Goal: Communication & Community: Share content

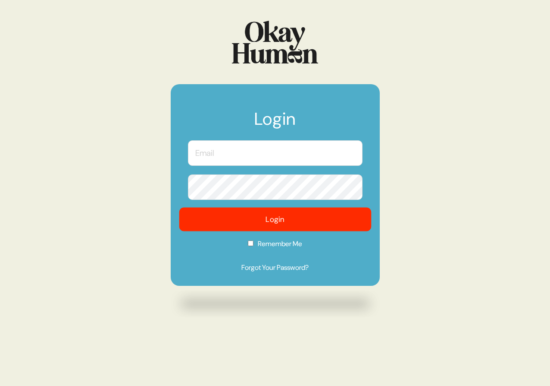
type input "[PERSON_NAME][EMAIL_ADDRESS][DOMAIN_NAME]"
click at [328, 220] on button "Login" at bounding box center [275, 219] width 192 height 24
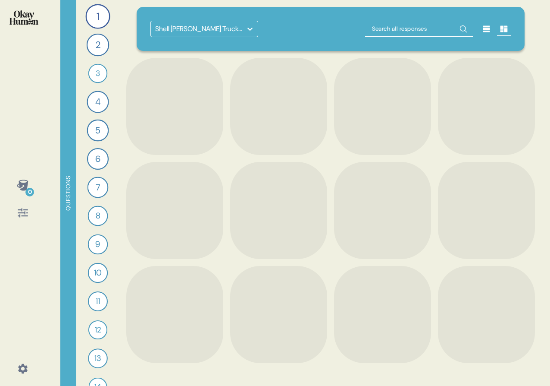
click at [182, 31] on div "Shell [PERSON_NAME] Truckers Research" at bounding box center [199, 29] width 88 height 10
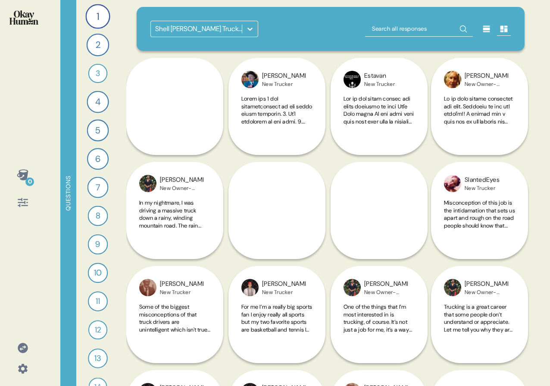
click at [184, 33] on div "Shell Rotella Truckers Research" at bounding box center [199, 29] width 88 height 10
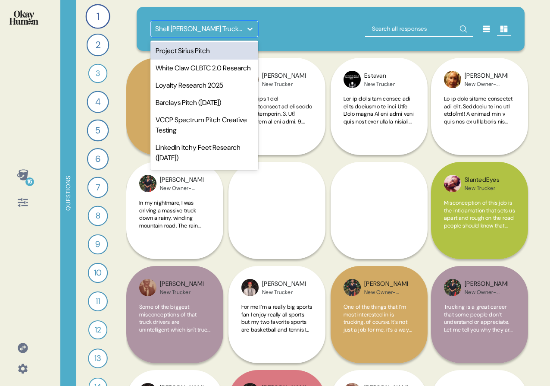
click at [182, 53] on div "Project Sirius Pitch" at bounding box center [205, 50] width 108 height 17
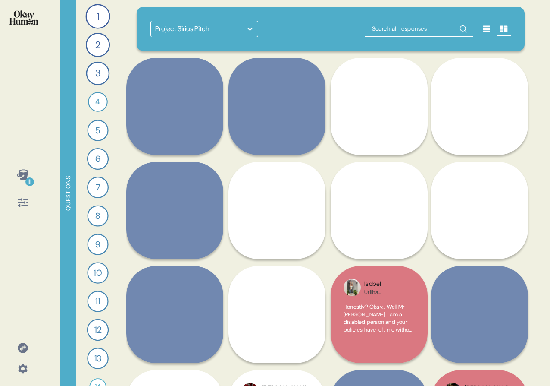
click at [28, 359] on div at bounding box center [23, 368] width 21 height 21
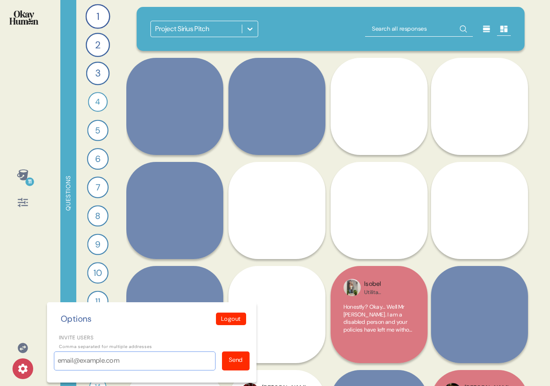
click at [68, 360] on input "Invite users" at bounding box center [135, 360] width 162 height 19
paste input "rebecca.pinn@vccp.com"
type input "rebecca.pinn@vccp.com"
click at [245, 360] on div "Send" at bounding box center [236, 360] width 28 height 19
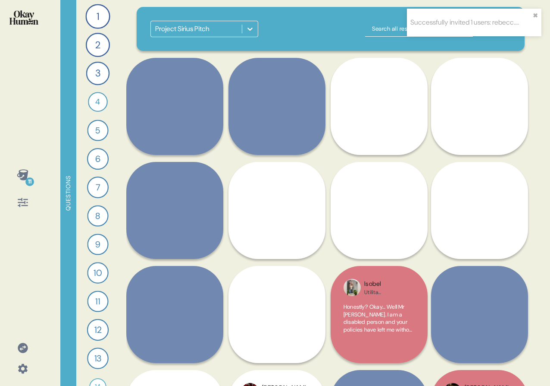
click at [18, 363] on icon at bounding box center [23, 368] width 12 height 12
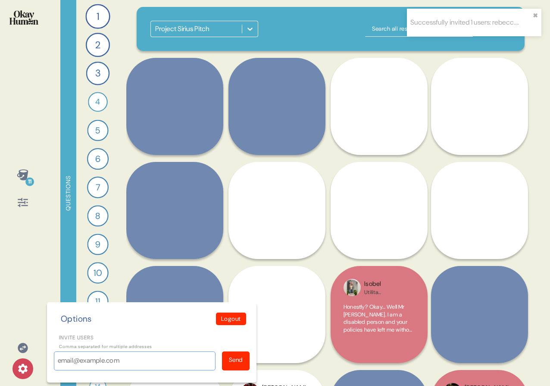
click at [80, 363] on input "Invite users" at bounding box center [135, 360] width 162 height 19
paste input "alice.stubbings@vccp.com"
type input "alice.stubbings@vccp.com"
click at [242, 362] on div "Send" at bounding box center [236, 359] width 14 height 9
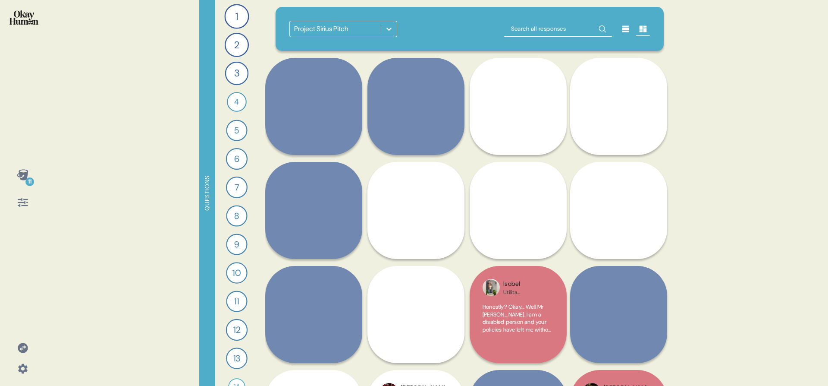
click at [22, 173] on icon at bounding box center [22, 174] width 11 height 11
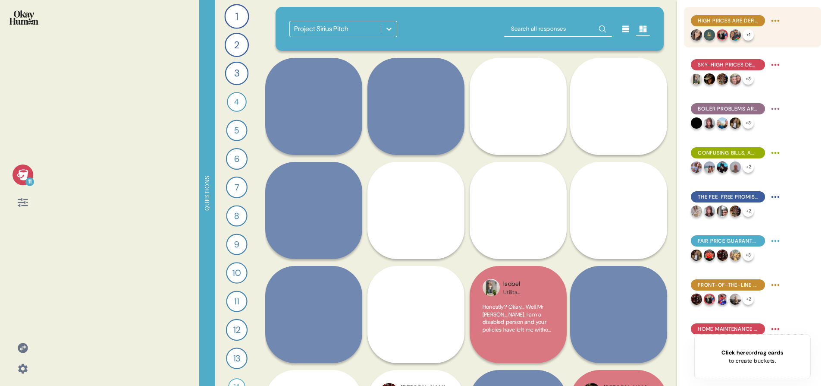
click at [550, 18] on html "11 Questions 1 What would you say to the CEO of your energy provider if they we…" at bounding box center [414, 193] width 828 height 386
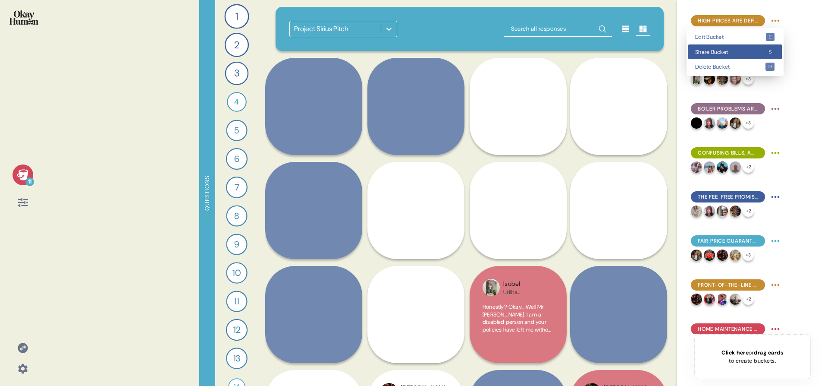
click at [550, 54] on span "Share Bucket" at bounding box center [730, 52] width 70 height 6
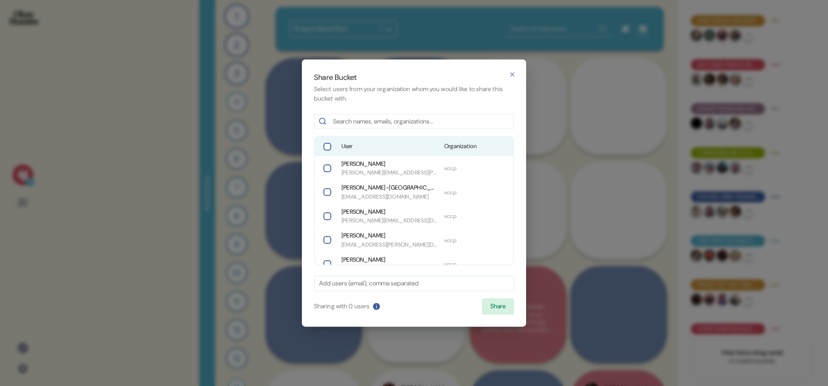
click at [330, 147] on button "button" at bounding box center [327, 146] width 8 height 8
click at [490, 303] on button "Share" at bounding box center [498, 306] width 32 height 16
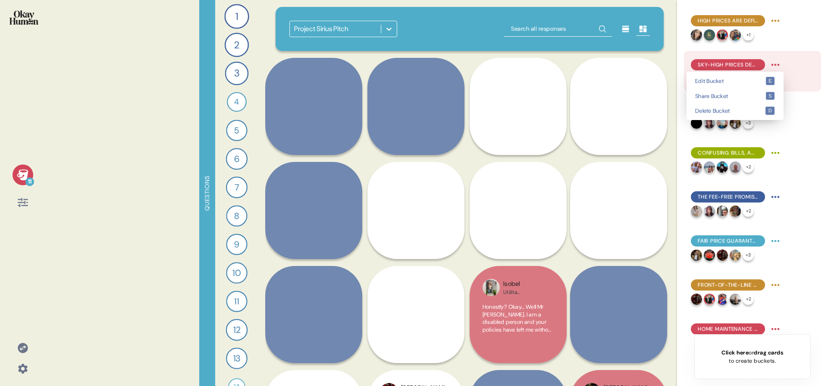
click at [550, 64] on html "11 Questions 1 What would you say to the CEO of your energy provider if they we…" at bounding box center [414, 193] width 828 height 386
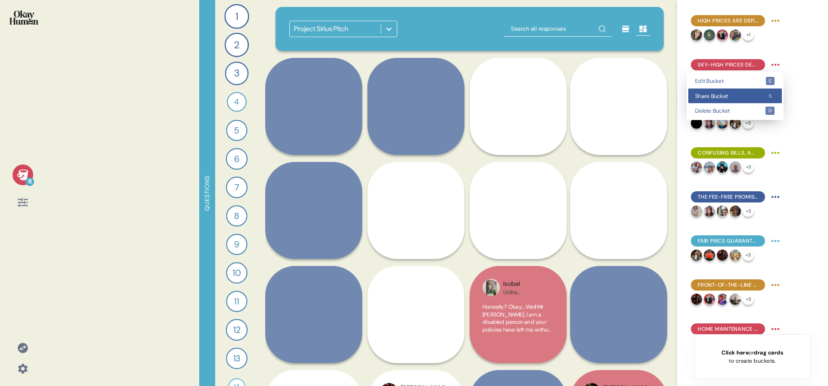
click at [550, 100] on div "Share Bucket s" at bounding box center [735, 95] width 94 height 15
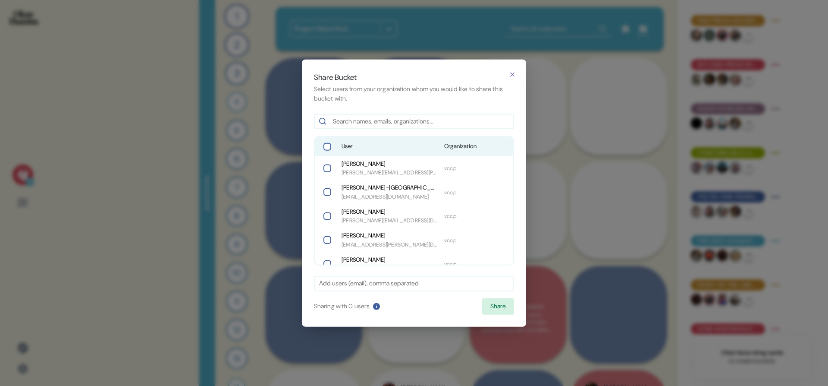
click at [421, 144] on span "User" at bounding box center [390, 146] width 96 height 9
click at [500, 301] on button "Share" at bounding box center [498, 306] width 32 height 16
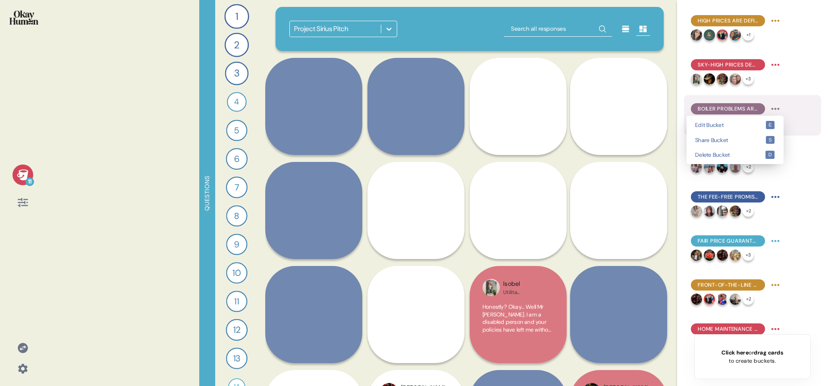
click at [550, 110] on html "11 Questions 1 What would you say to the CEO of your energy provider if they we…" at bounding box center [414, 193] width 828 height 386
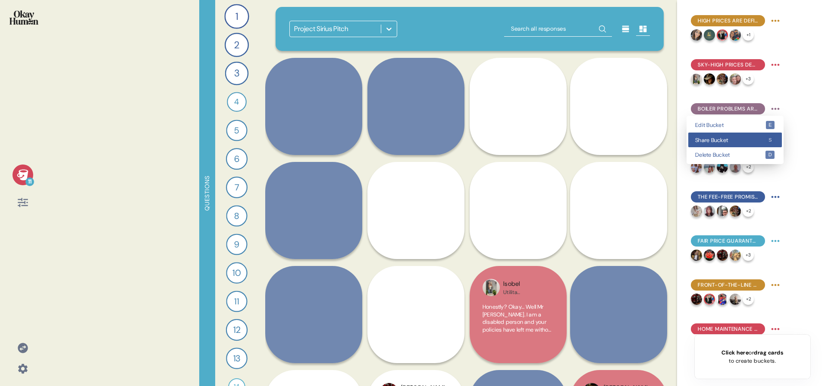
click at [550, 141] on span "Share Bucket" at bounding box center [730, 140] width 70 height 6
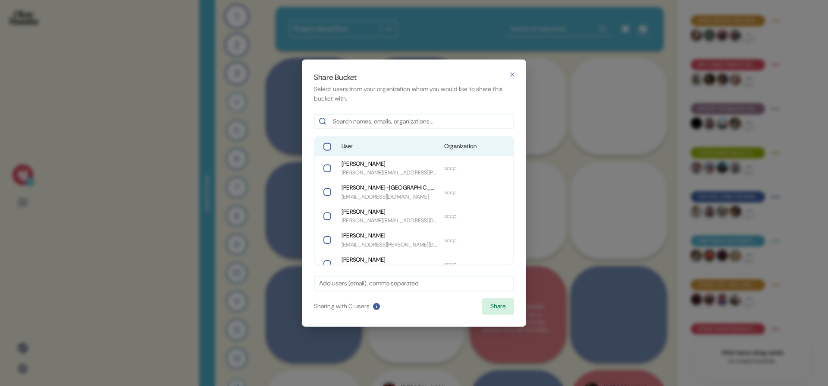
click at [394, 141] on div "User Organization" at bounding box center [414, 146] width 198 height 19
click at [490, 301] on button "Share" at bounding box center [498, 306] width 32 height 16
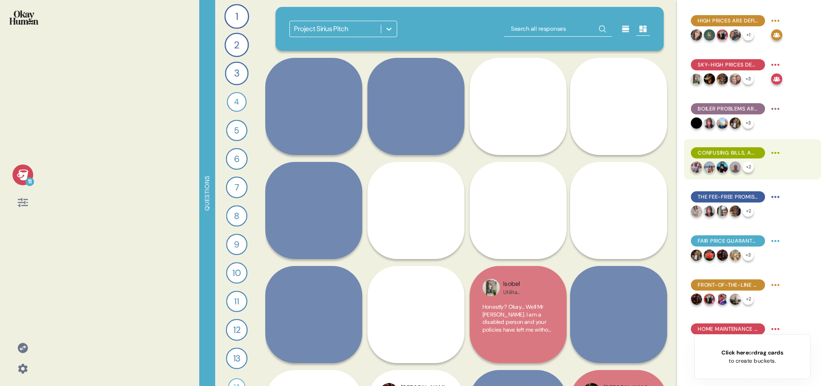
click at [550, 151] on html "11 Questions 1 What would you say to the CEO of your energy provider if they we…" at bounding box center [414, 193] width 828 height 386
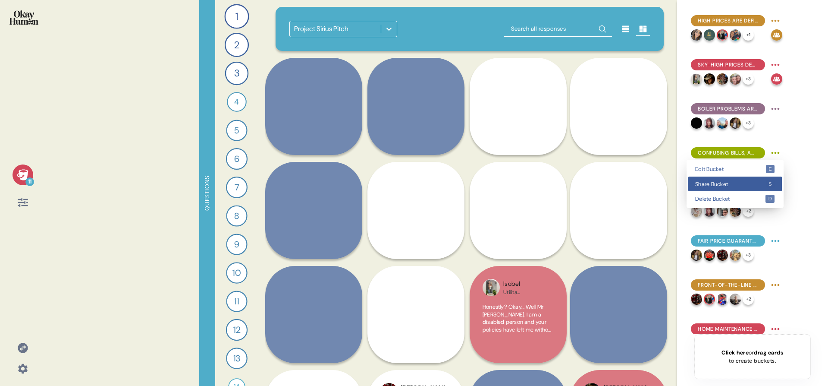
click at [550, 186] on span "Share Bucket" at bounding box center [730, 184] width 70 height 6
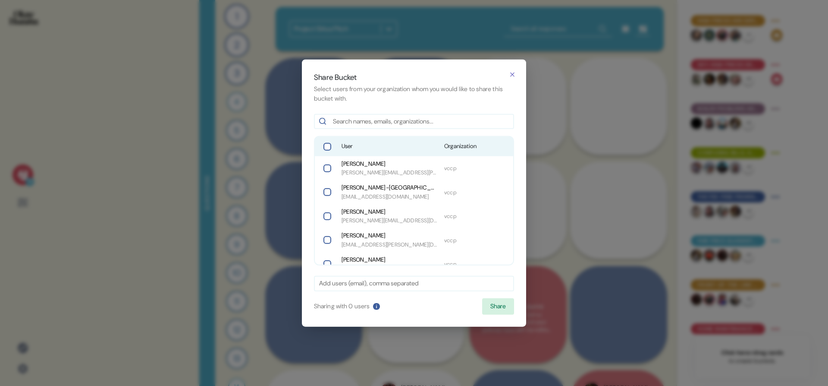
click at [433, 144] on span "User" at bounding box center [390, 146] width 96 height 9
click at [491, 302] on button "Share" at bounding box center [498, 306] width 32 height 16
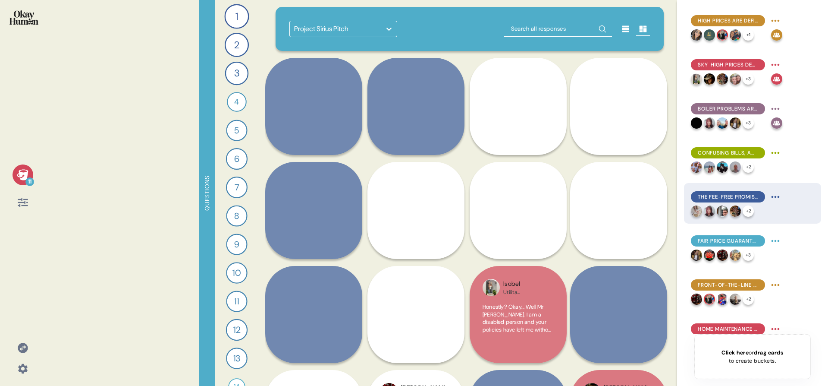
click at [550, 195] on html "11 Questions 1 What would you say to the CEO of your energy provider if they we…" at bounding box center [414, 193] width 828 height 386
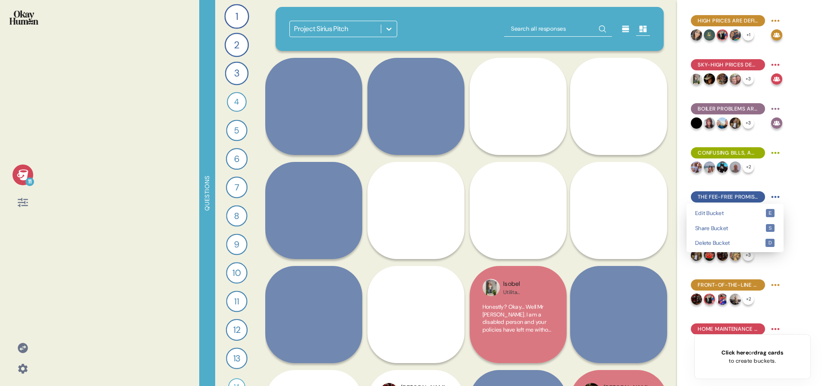
drag, startPoint x: 772, startPoint y: 220, endPoint x: 768, endPoint y: 226, distance: 7.9
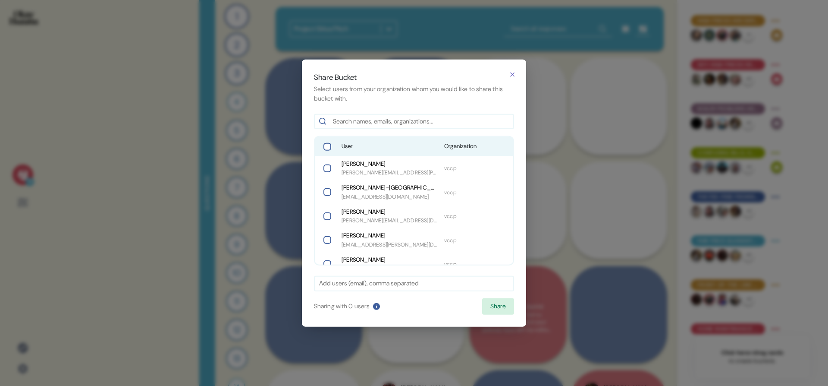
click at [405, 145] on span "User" at bounding box center [390, 146] width 96 height 9
click at [507, 305] on button "Share" at bounding box center [498, 306] width 32 height 16
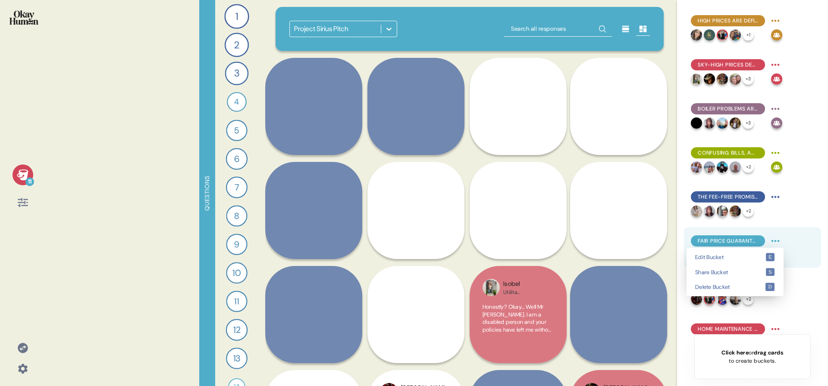
click at [550, 239] on html "11 Questions 1 What would you say to the CEO of your energy provider if they we…" at bounding box center [414, 193] width 828 height 386
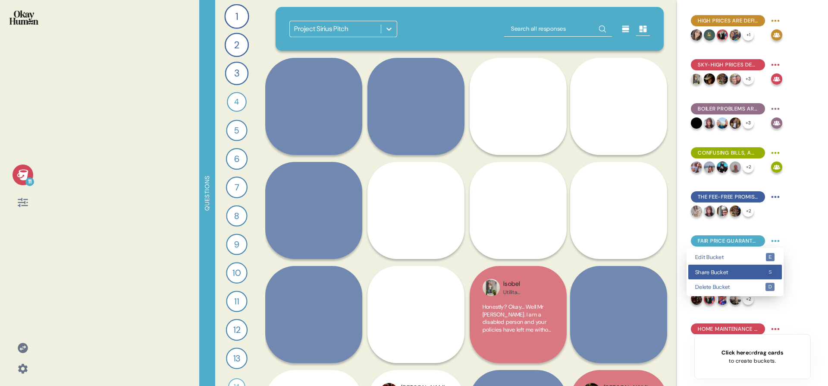
click at [550, 269] on kbd "s" at bounding box center [770, 272] width 9 height 8
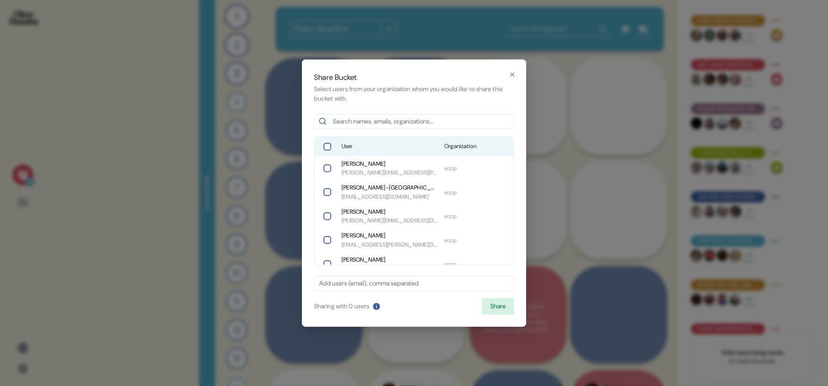
click at [379, 146] on span "User" at bounding box center [390, 146] width 96 height 9
click at [491, 302] on button "Share" at bounding box center [498, 306] width 32 height 16
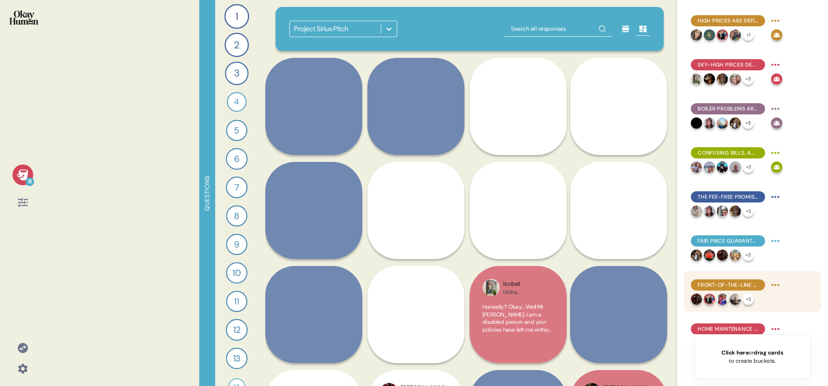
click at [550, 286] on html "11 Questions 1 What would you say to the CEO of your energy provider if they we…" at bounding box center [414, 193] width 828 height 386
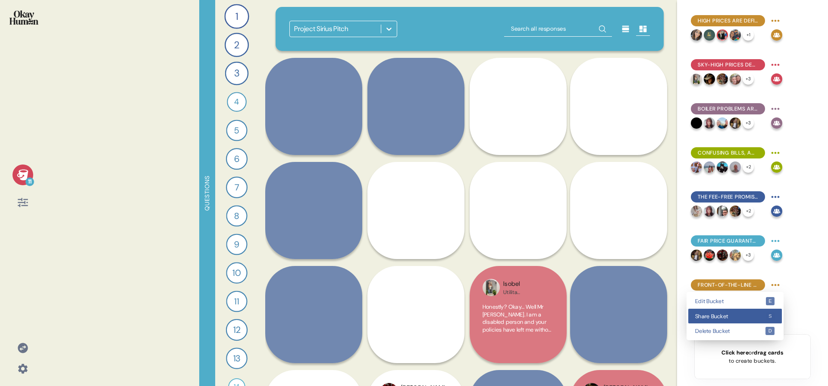
drag, startPoint x: 761, startPoint y: 314, endPoint x: 752, endPoint y: 310, distance: 10.3
click at [550, 314] on span "Share Bucket" at bounding box center [730, 316] width 70 height 6
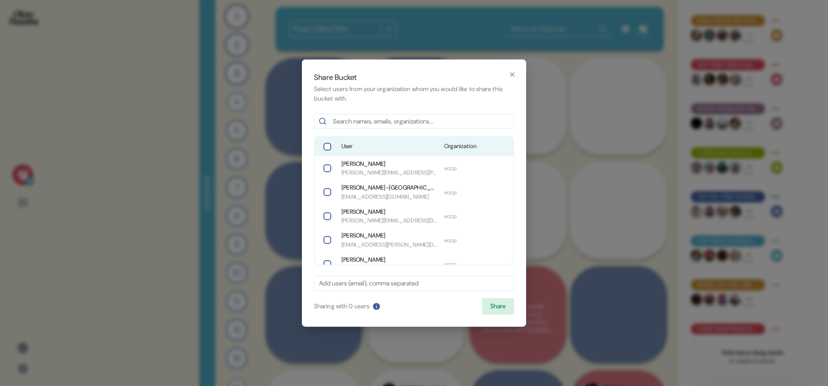
click at [412, 148] on span "User" at bounding box center [390, 146] width 96 height 9
click at [504, 309] on button "Share" at bounding box center [498, 306] width 32 height 16
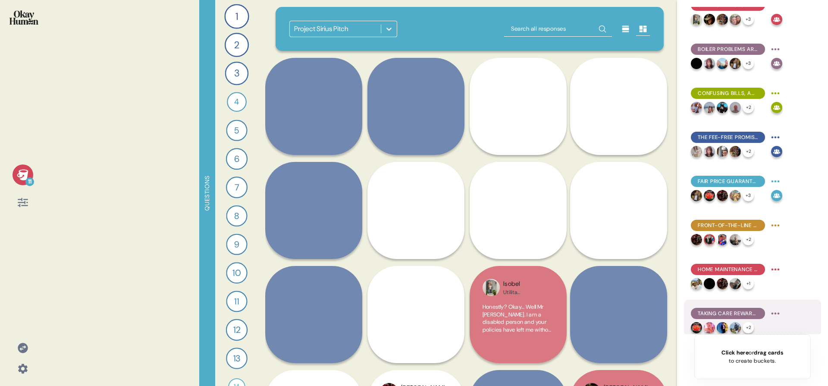
scroll to position [95, 0]
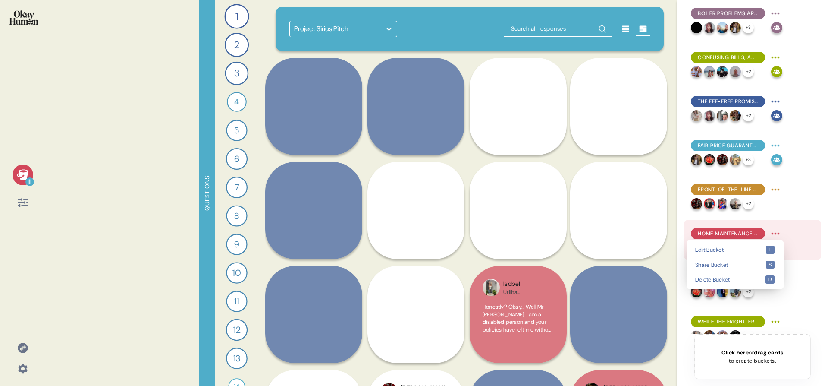
click at [550, 235] on html "11 Questions 1 What would you say to the CEO of your energy provider if they we…" at bounding box center [414, 193] width 828 height 386
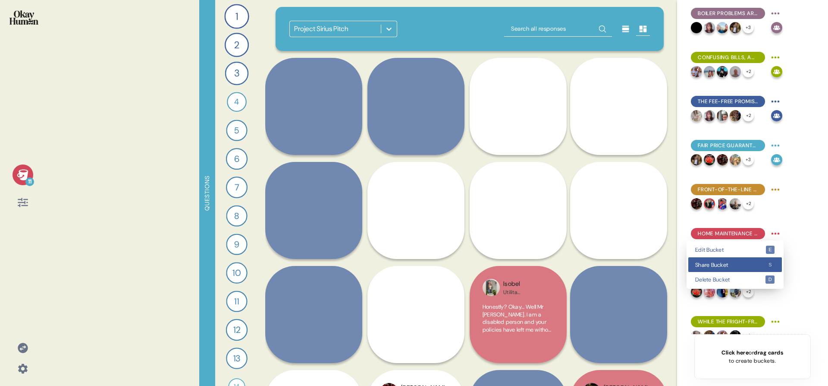
click at [550, 262] on span "Share Bucket" at bounding box center [730, 265] width 70 height 6
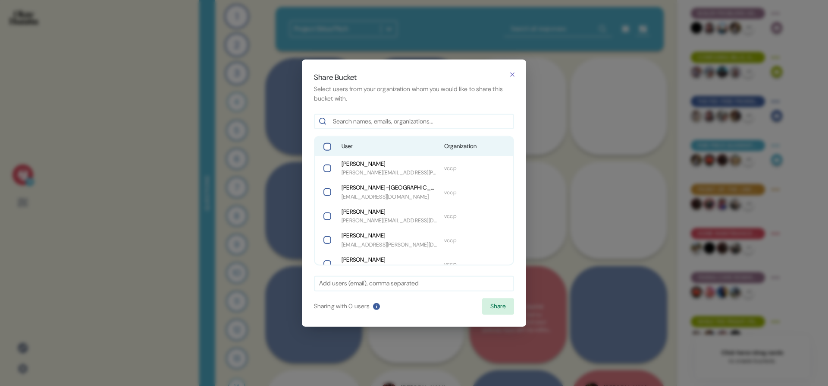
click at [444, 142] on span "Organization" at bounding box center [476, 146] width 64 height 9
click at [497, 301] on button "Share" at bounding box center [498, 306] width 32 height 16
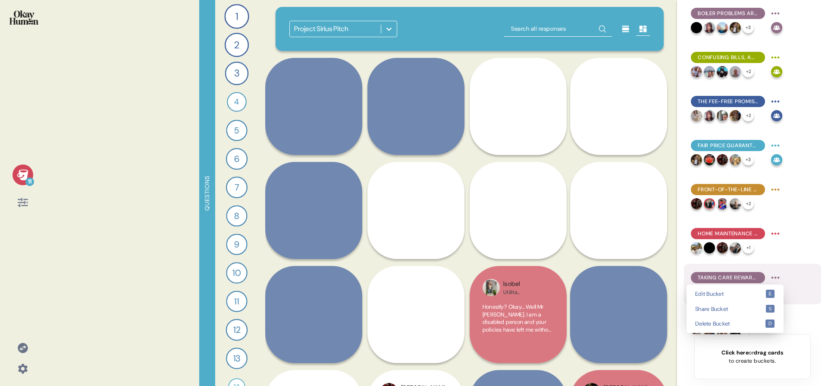
click at [550, 273] on html "11 Questions 1 What would you say to the CEO of your energy provider if they we…" at bounding box center [414, 193] width 828 height 386
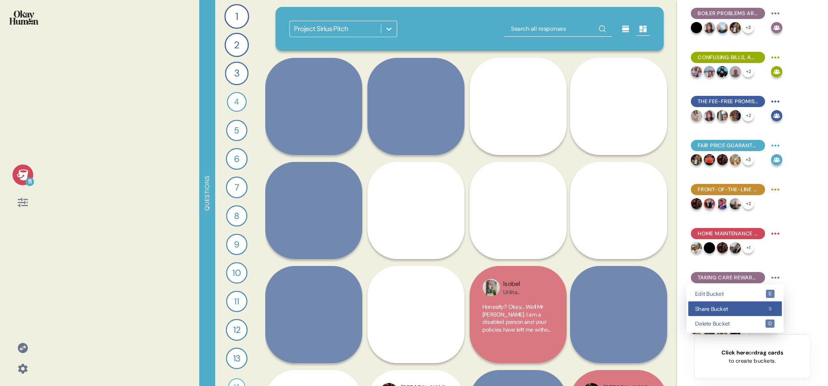
click at [550, 305] on div "Share Bucket s" at bounding box center [735, 308] width 94 height 15
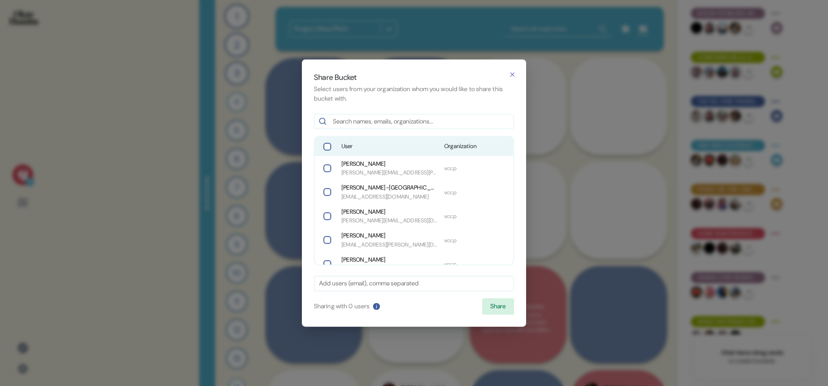
click at [427, 144] on span "User" at bounding box center [390, 146] width 96 height 9
click at [505, 299] on button "Share" at bounding box center [498, 306] width 32 height 16
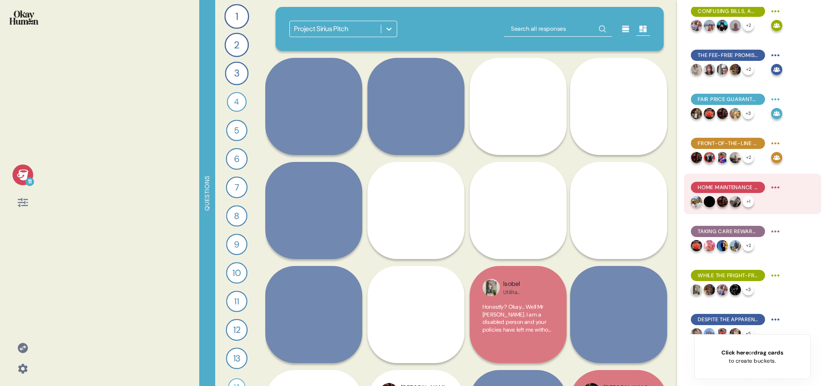
scroll to position [154, 0]
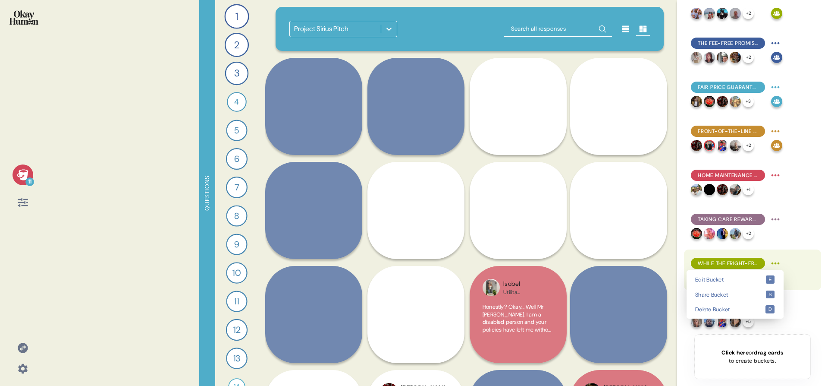
click at [550, 261] on html "11 Questions 1 What would you say to the CEO of your energy provider if they we…" at bounding box center [414, 193] width 828 height 386
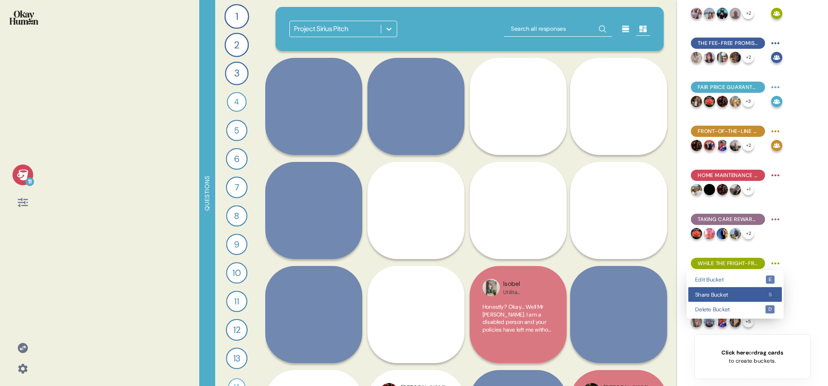
click at [550, 292] on span "Share Bucket" at bounding box center [730, 295] width 70 height 6
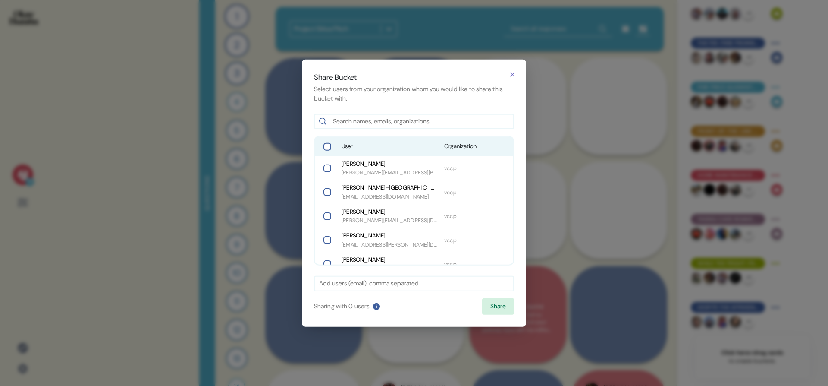
click at [391, 148] on span "User" at bounding box center [390, 146] width 96 height 9
click at [489, 301] on button "Share" at bounding box center [498, 306] width 32 height 16
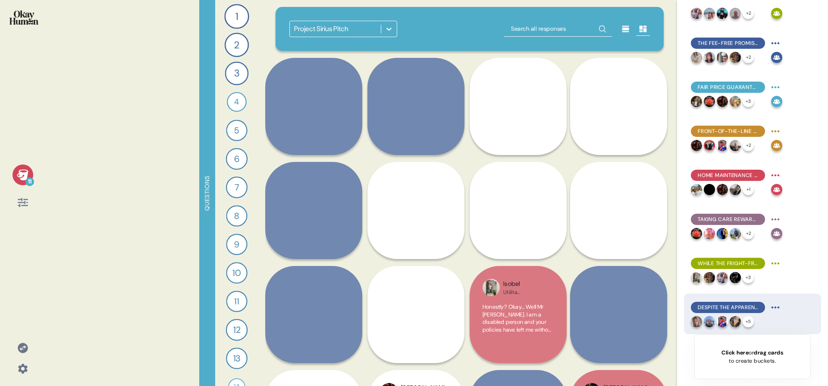
click at [550, 305] on html "11 Questions 1 What would you say to the CEO of your energy provider if they we…" at bounding box center [414, 193] width 828 height 386
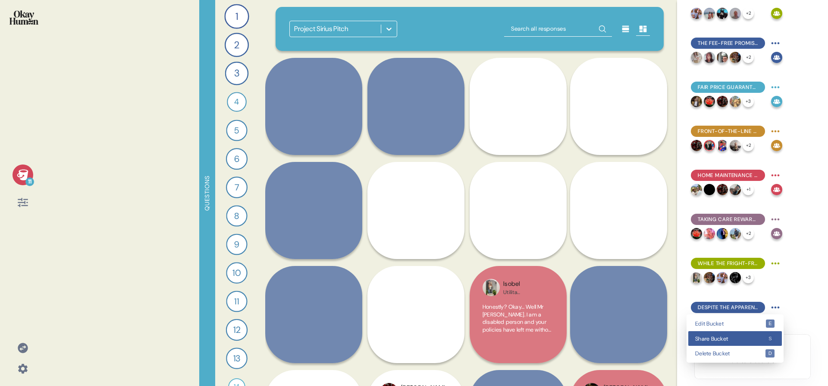
click at [550, 336] on span "Share Bucket" at bounding box center [730, 339] width 70 height 6
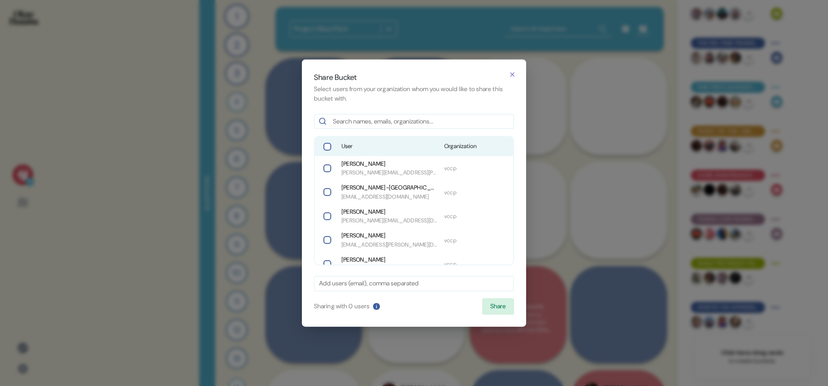
click at [420, 141] on div "User Organization" at bounding box center [414, 146] width 198 height 19
click at [500, 304] on button "Share" at bounding box center [498, 306] width 32 height 16
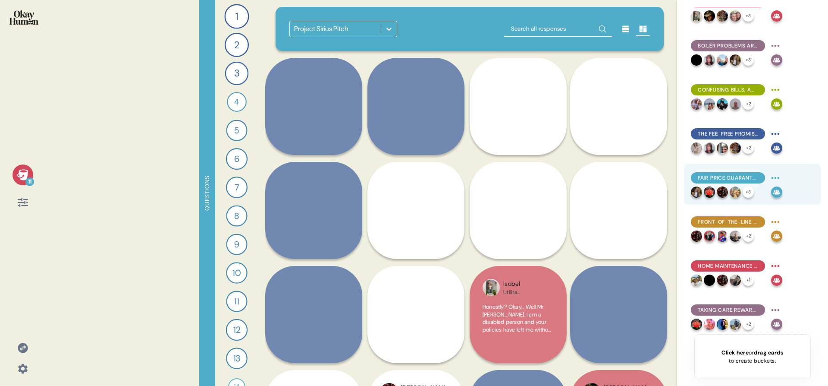
scroll to position [0, 0]
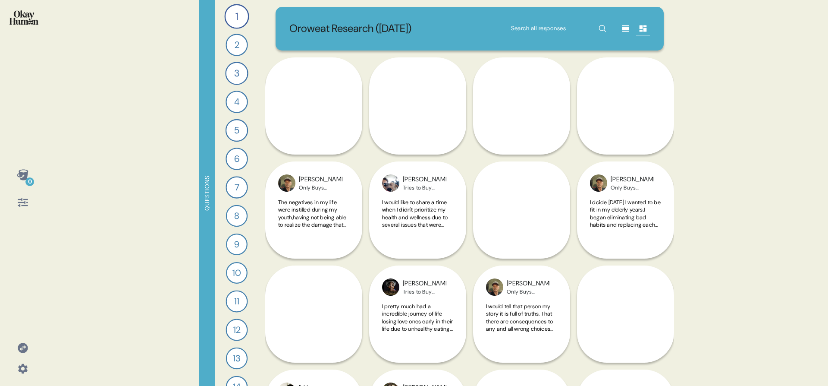
click at [25, 203] on icon at bounding box center [23, 202] width 10 height 9
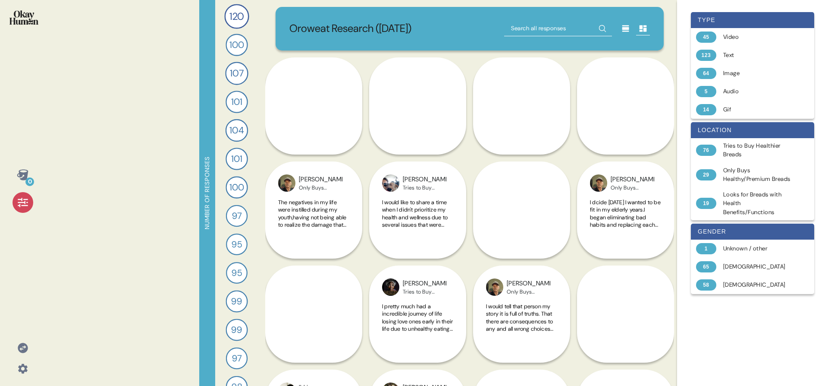
click at [696, 321] on div "type 45 Video 123 Text 64 Image 5 Audio 14 Gif location 76 Tries to Buy Healthi…" at bounding box center [752, 193] width 137 height 372
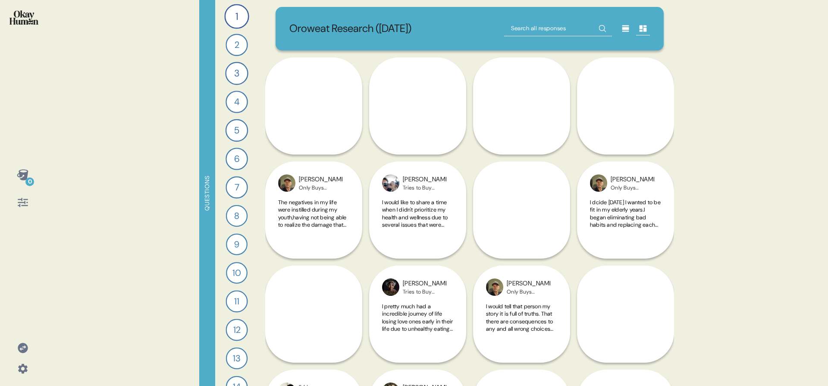
click at [25, 198] on icon at bounding box center [23, 202] width 12 height 12
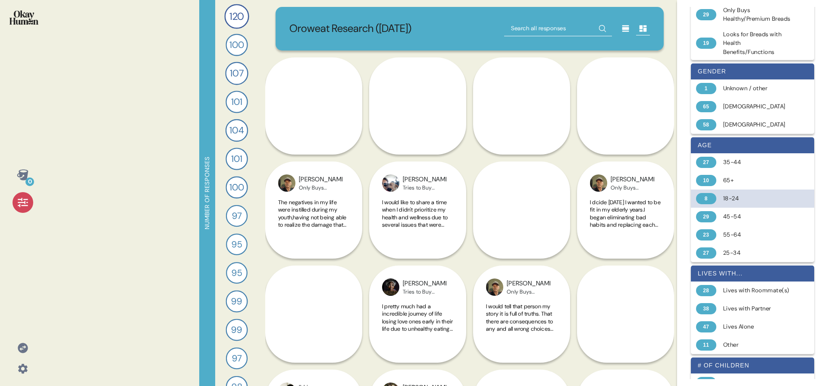
scroll to position [160, 0]
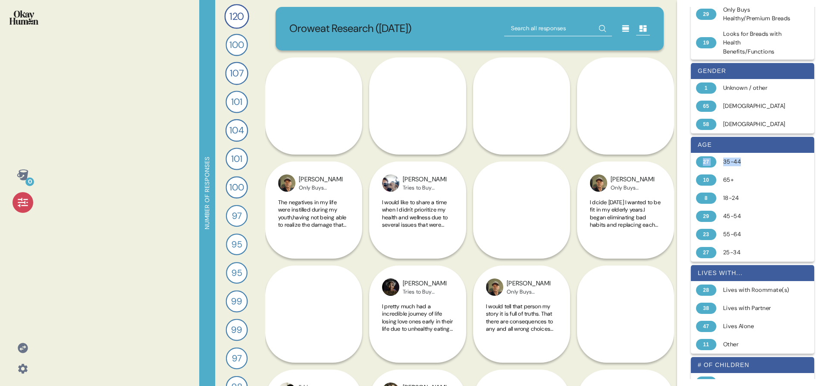
drag, startPoint x: 767, startPoint y: 173, endPoint x: 747, endPoint y: 151, distance: 30.6
click at [747, 151] on div "age 27 35-44 10 65+ 8 18-24 29 45-54 23 55-64 27 25-34" at bounding box center [752, 199] width 123 height 125
click at [747, 151] on div "age" at bounding box center [752, 145] width 123 height 16
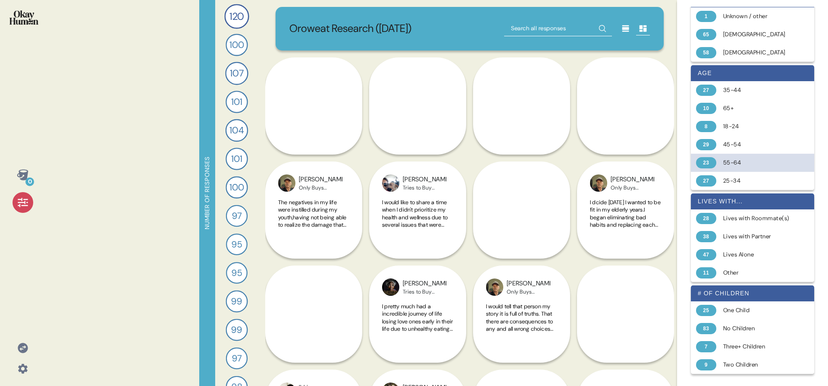
scroll to position [247, 0]
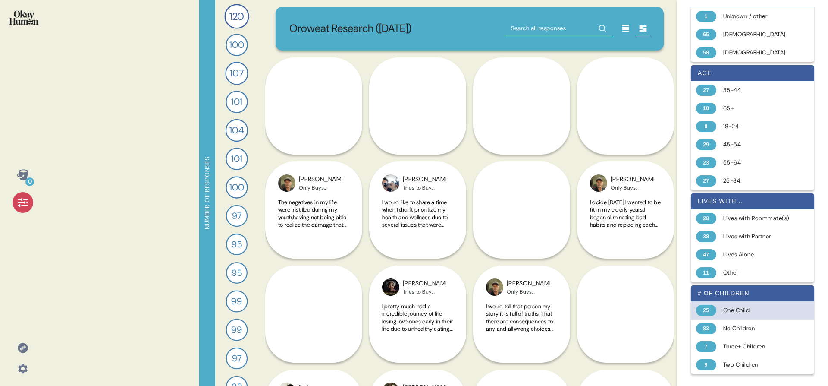
click at [736, 306] on div "One Child" at bounding box center [757, 310] width 69 height 9
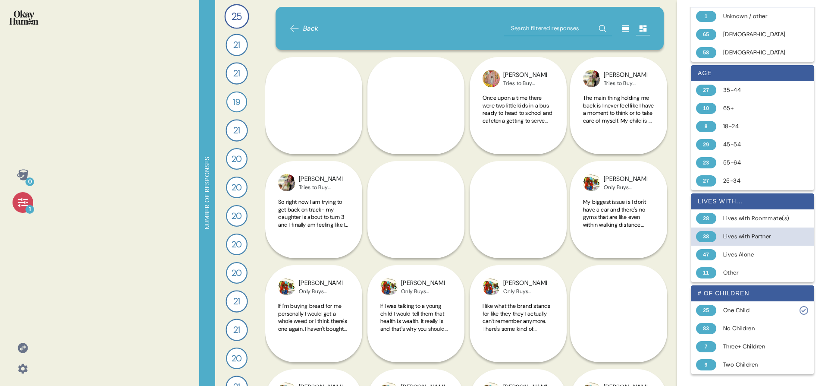
click at [741, 242] on div "38 Lives with Partner" at bounding box center [752, 236] width 123 height 18
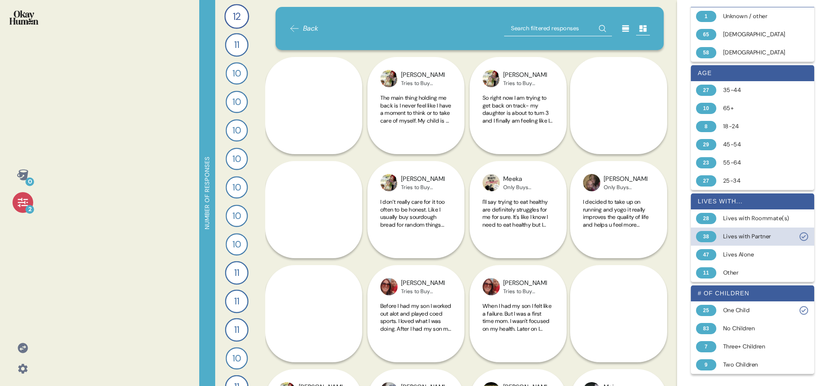
click at [741, 242] on div "38 Lives with Partner" at bounding box center [752, 236] width 123 height 18
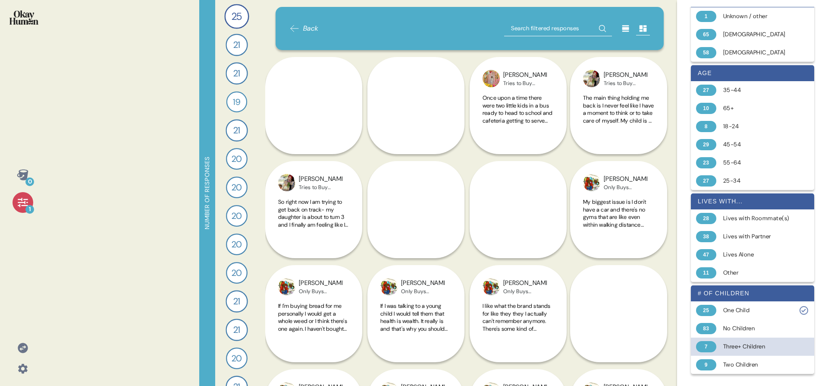
click at [735, 350] on div "Three+ Children" at bounding box center [757, 346] width 69 height 9
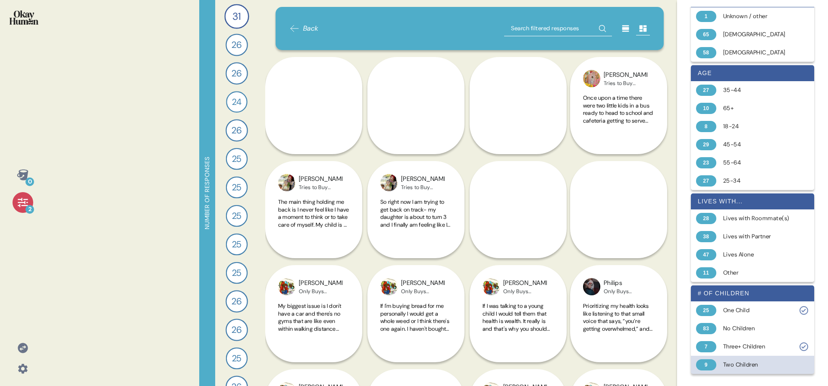
click at [732, 365] on div "Two Children" at bounding box center [757, 364] width 69 height 9
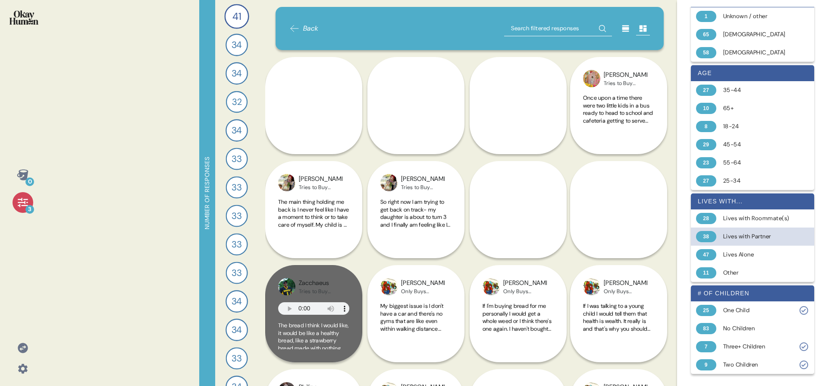
click at [743, 233] on div "Lives with Partner" at bounding box center [757, 236] width 69 height 9
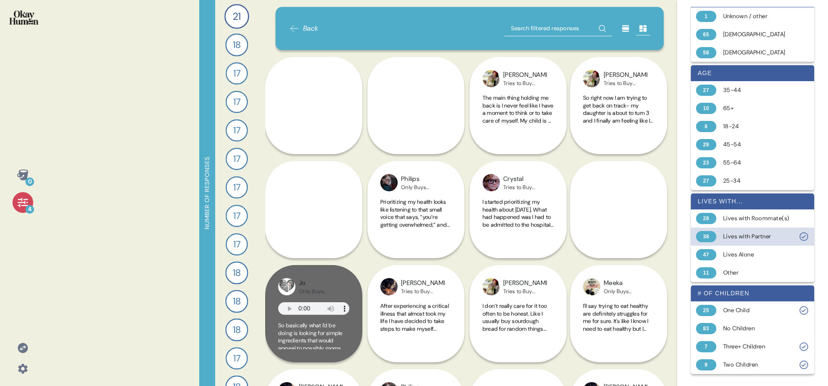
click at [743, 233] on div "Lives with Partner" at bounding box center [757, 236] width 69 height 9
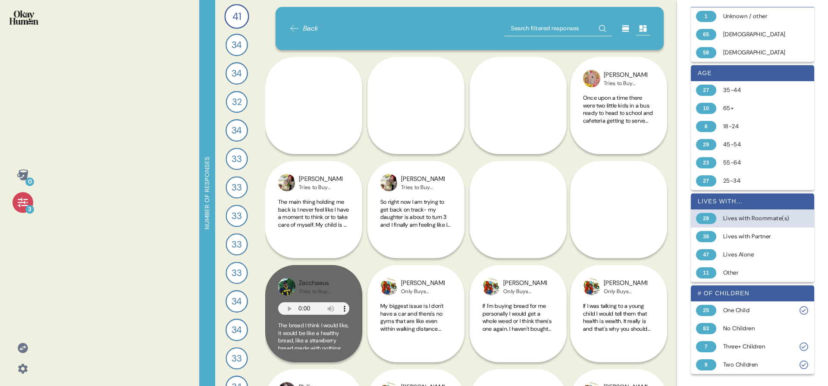
click at [741, 220] on div "Lives with Roommate(s)" at bounding box center [757, 218] width 69 height 9
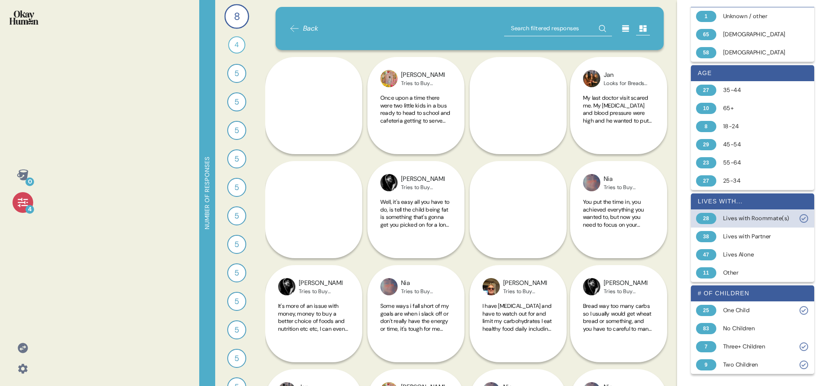
click at [741, 220] on div "Lives with Roommate(s)" at bounding box center [757, 218] width 69 height 9
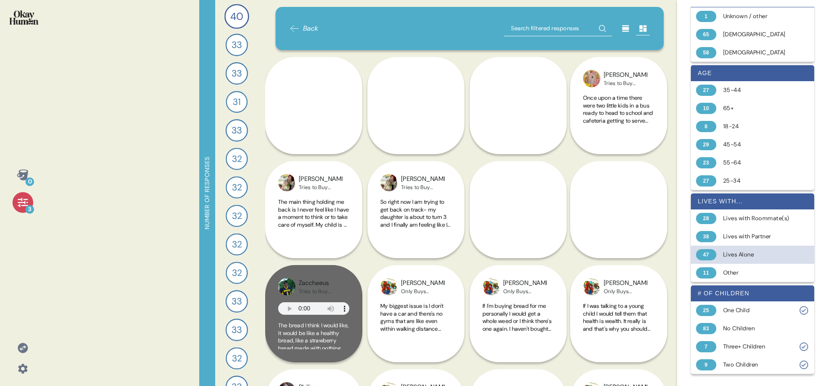
click at [739, 251] on div "Lives Alone" at bounding box center [757, 254] width 69 height 9
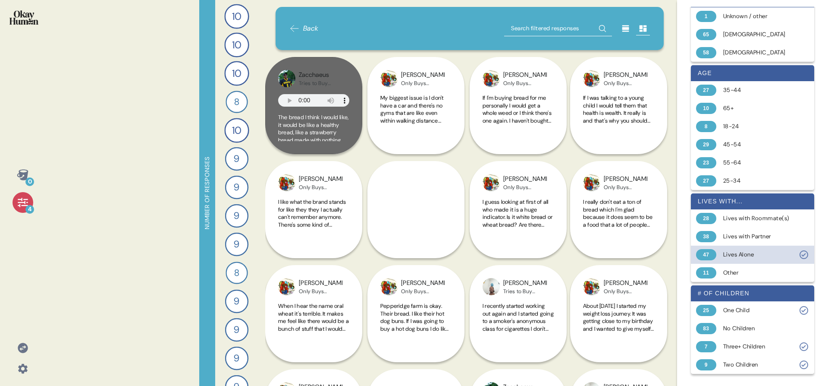
click at [739, 251] on div "Lives Alone" at bounding box center [757, 254] width 69 height 9
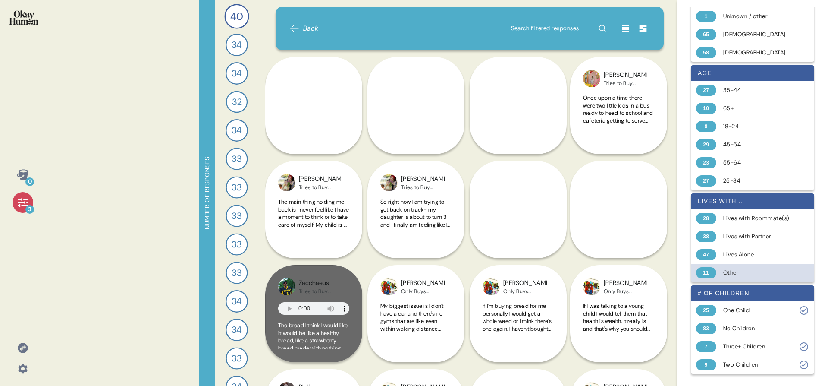
click at [734, 271] on div "Other" at bounding box center [757, 272] width 69 height 9
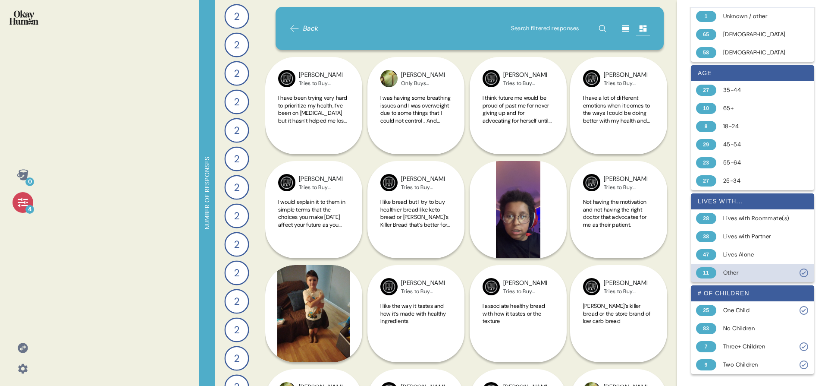
click at [734, 271] on div "Other" at bounding box center [757, 272] width 69 height 9
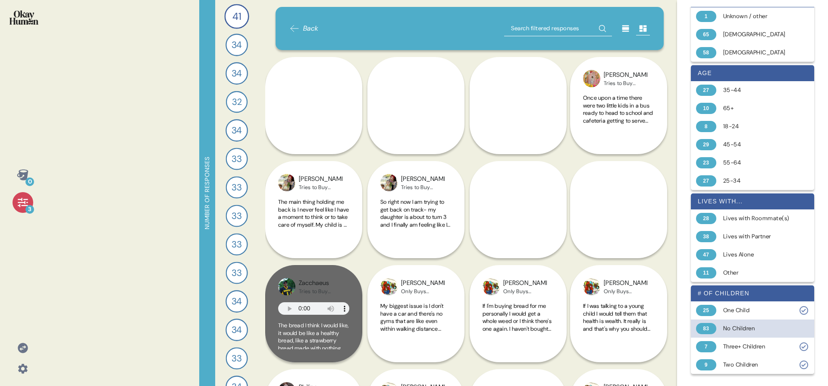
click at [738, 319] on div "83 No Children" at bounding box center [752, 328] width 123 height 18
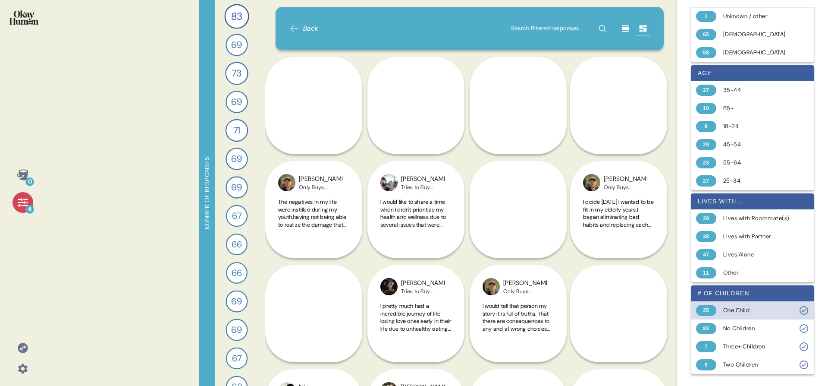
click at [737, 311] on div "One Child" at bounding box center [757, 310] width 69 height 9
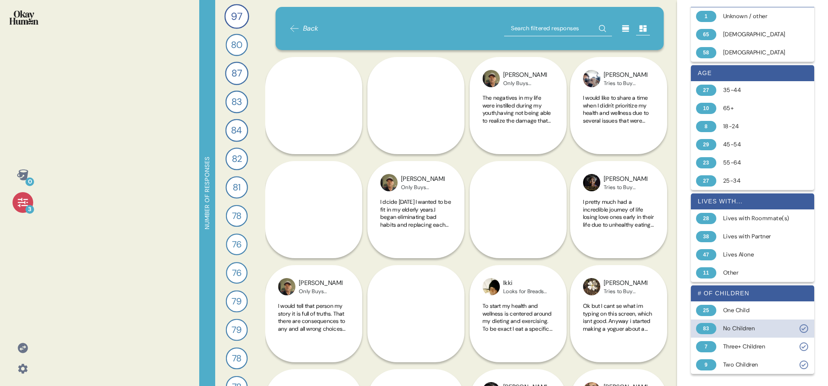
click at [737, 324] on div "No Children" at bounding box center [757, 328] width 69 height 9
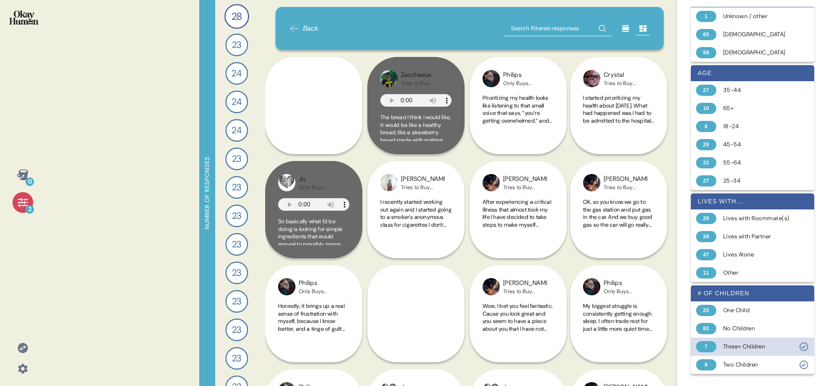
click at [737, 344] on div "Three+ Children" at bounding box center [757, 346] width 69 height 9
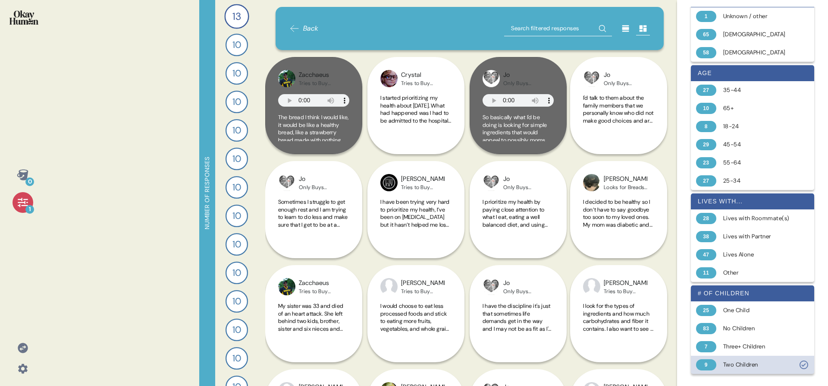
click at [736, 365] on div "Two Children" at bounding box center [757, 364] width 69 height 9
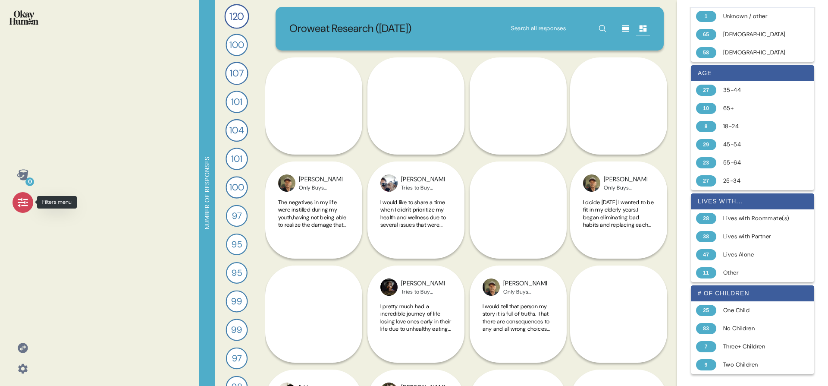
click at [19, 204] on icon at bounding box center [23, 202] width 12 height 12
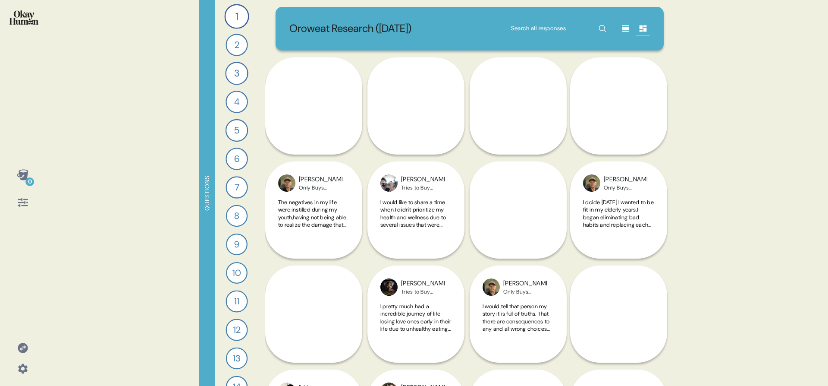
click at [16, 210] on div "0" at bounding box center [22, 188] width 31 height 48
click at [24, 199] on icon at bounding box center [23, 202] width 12 height 12
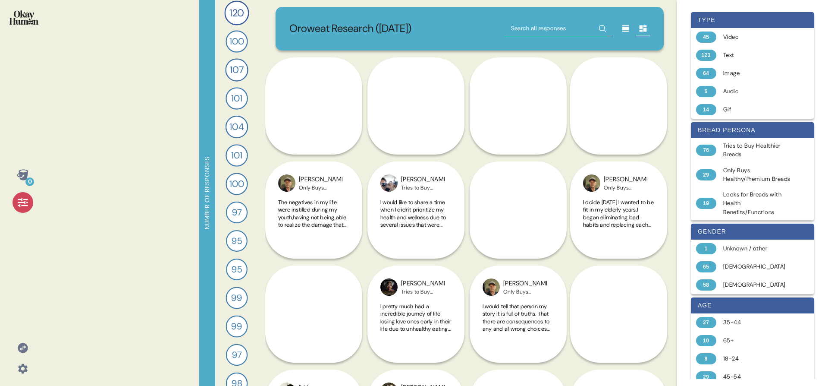
scroll to position [0, 0]
click at [22, 206] on icon at bounding box center [23, 202] width 12 height 12
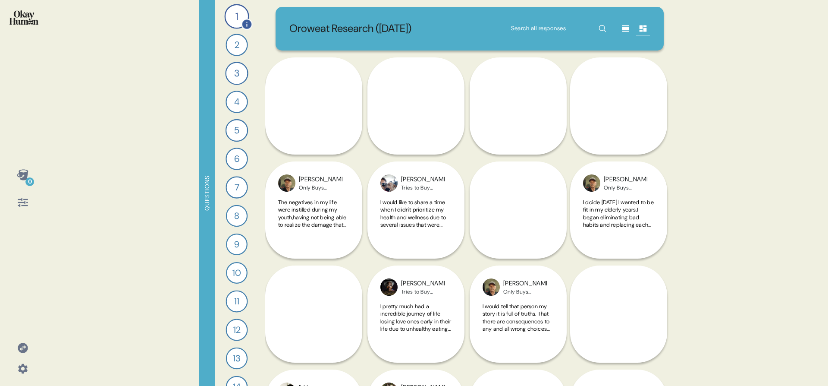
click at [224, 14] on div "1" at bounding box center [236, 16] width 25 height 25
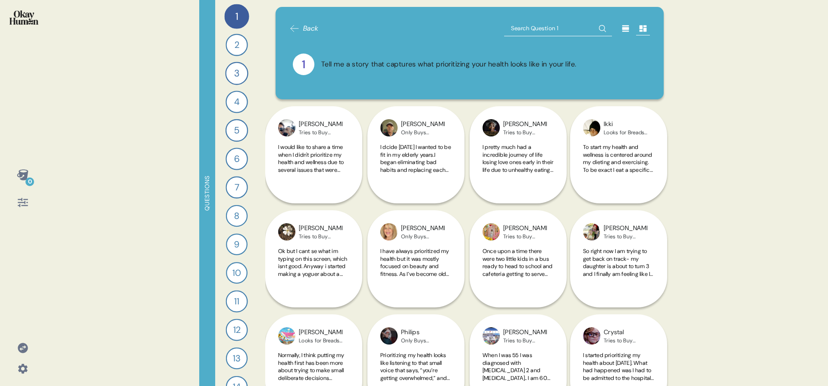
click at [627, 31] on div at bounding box center [634, 29] width 31 height 14
click at [622, 25] on icon at bounding box center [626, 28] width 9 height 9
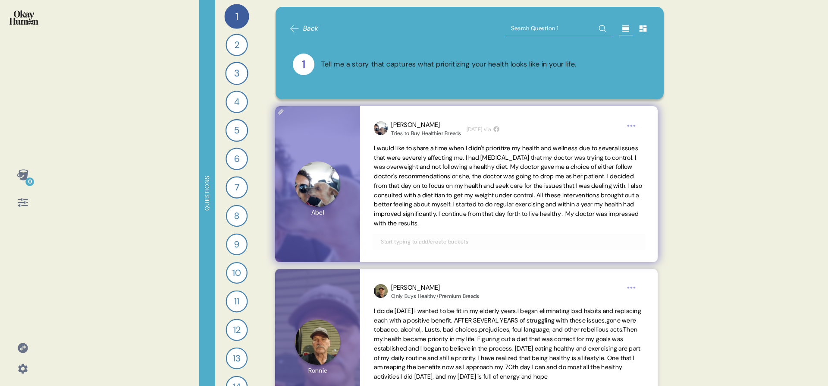
click at [464, 154] on span "I would like to share a time when I didn't prioritize my health and wellness du…" at bounding box center [508, 185] width 268 height 83
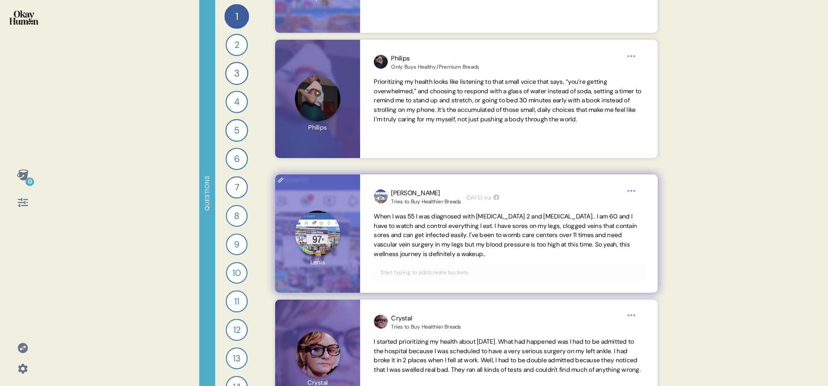
scroll to position [1408, 0]
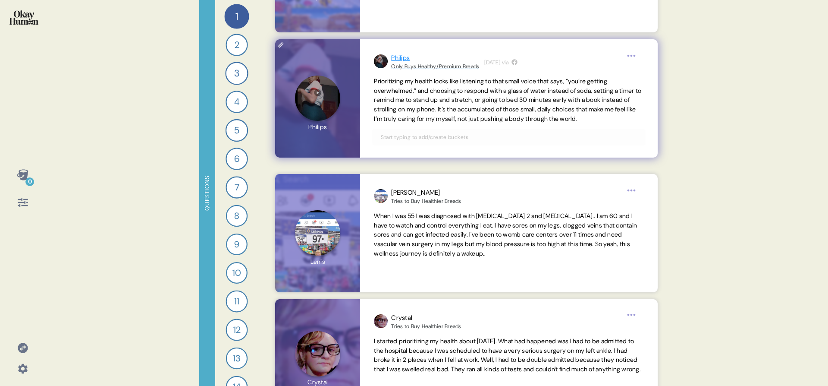
click at [418, 66] on div "Only Buys Healthy/Premium Breads" at bounding box center [435, 66] width 88 height 7
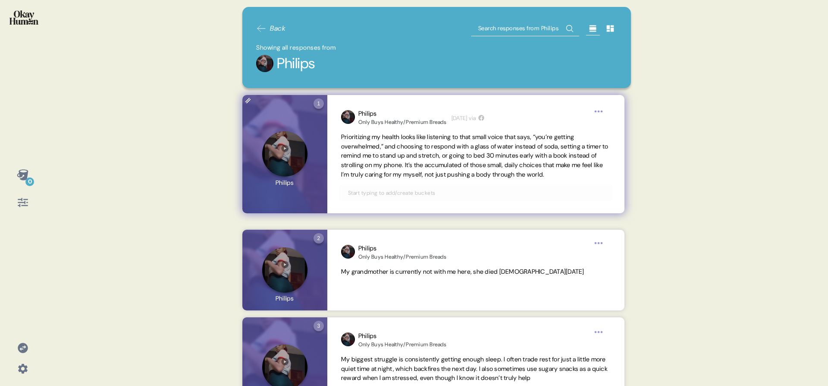
scroll to position [13, 0]
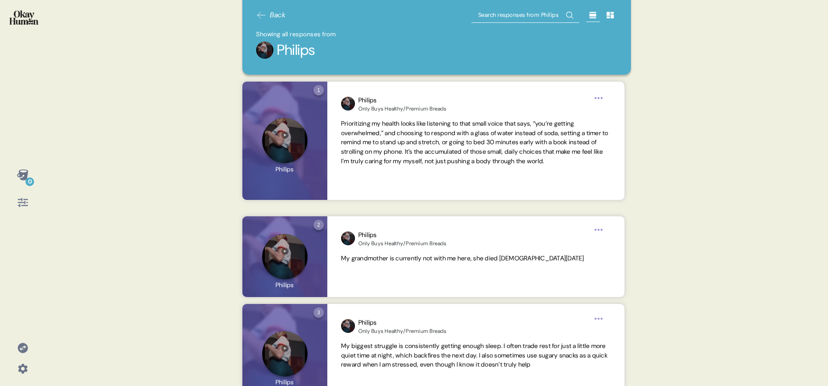
click at [273, 16] on span "Back" at bounding box center [278, 15] width 16 height 10
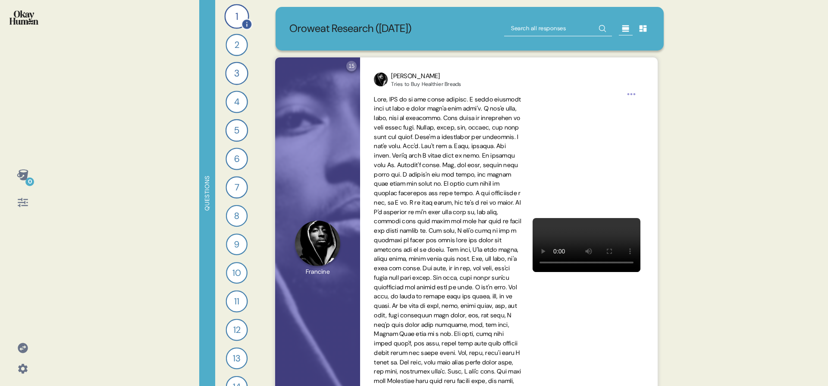
click at [229, 19] on div "1" at bounding box center [236, 16] width 25 height 25
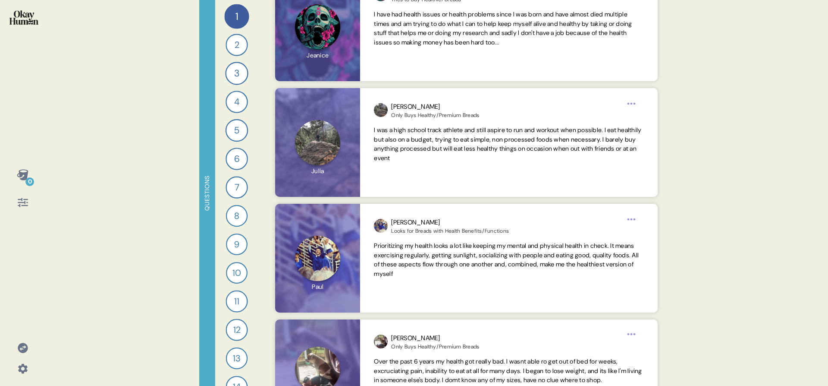
scroll to position [2700, 0]
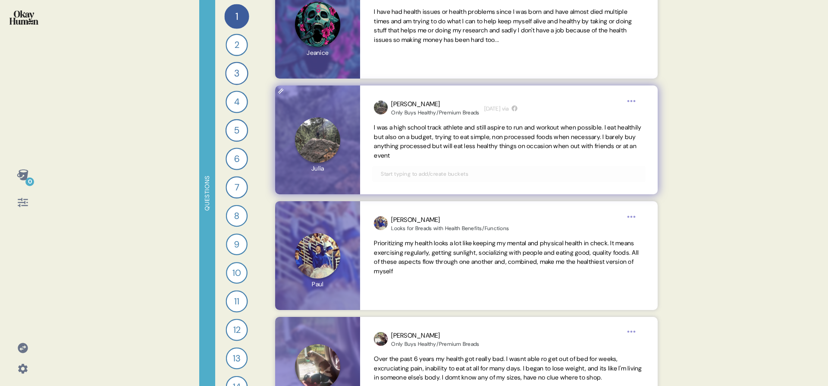
click at [409, 128] on span "I was a high school track athlete and still aspire to run and workout when poss…" at bounding box center [507, 141] width 267 height 36
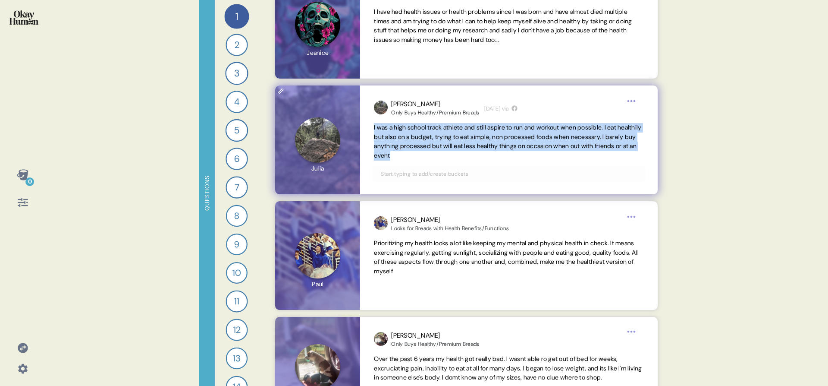
click at [409, 128] on span "I was a high school track athlete and still aspire to run and workout when poss…" at bounding box center [507, 141] width 267 height 36
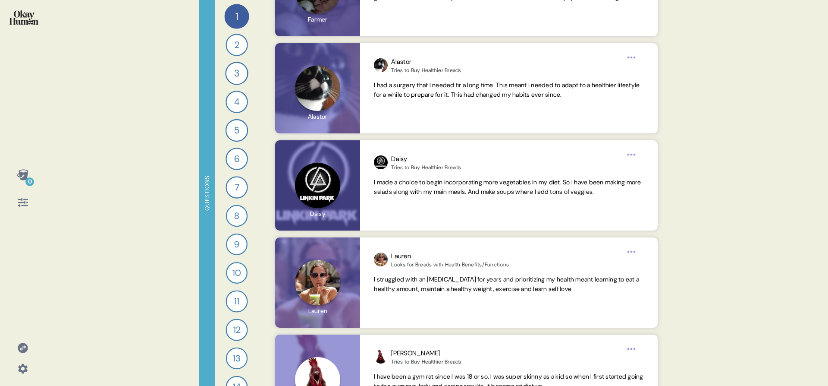
scroll to position [5494, 0]
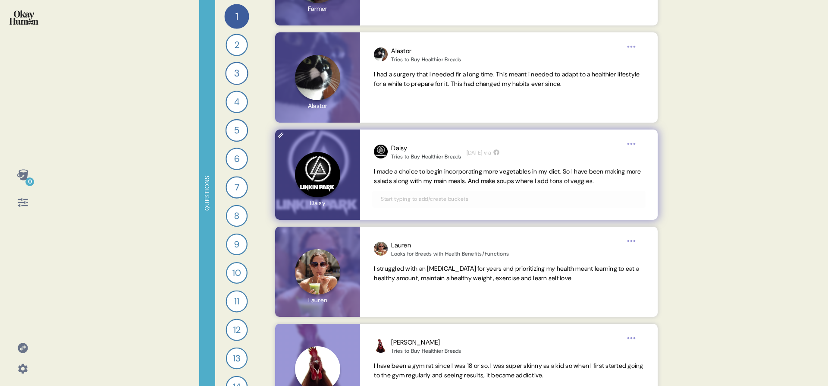
click at [645, 182] on div "Daisy Tries to Buy Healthier Breads 4 days ago via I made a choice to begin inc…" at bounding box center [508, 174] width 297 height 90
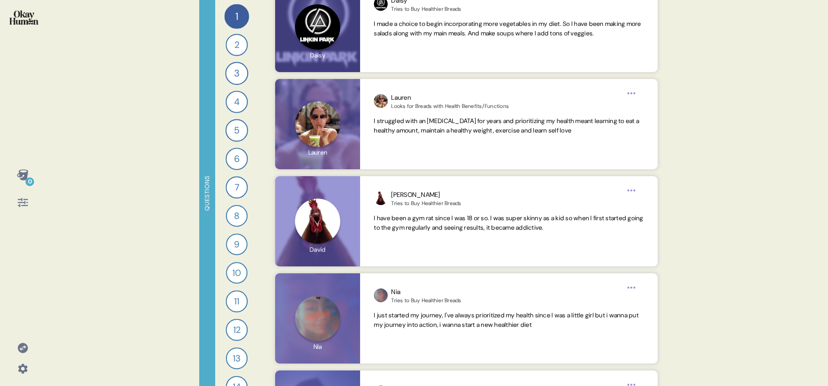
scroll to position [5642, 0]
click at [226, 38] on div "2" at bounding box center [237, 45] width 22 height 22
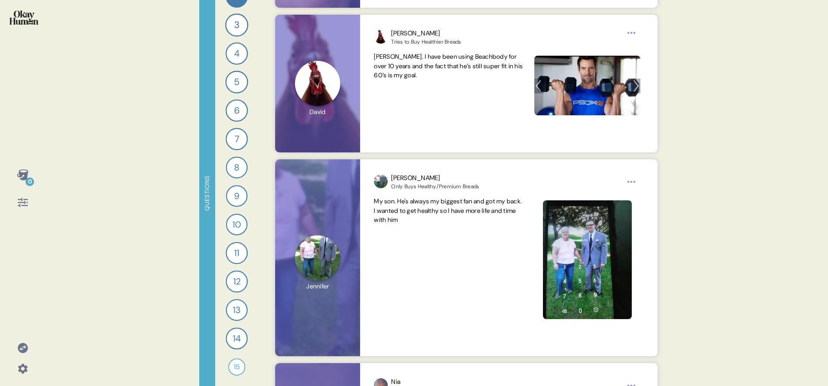
scroll to position [4662, 0]
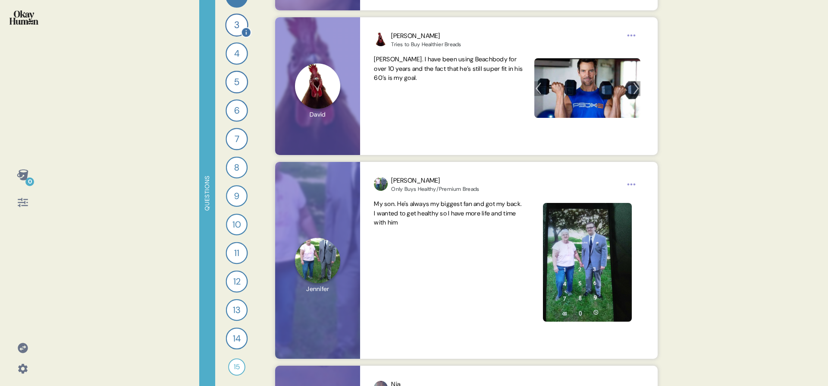
click at [232, 32] on div "3" at bounding box center [236, 24] width 23 height 23
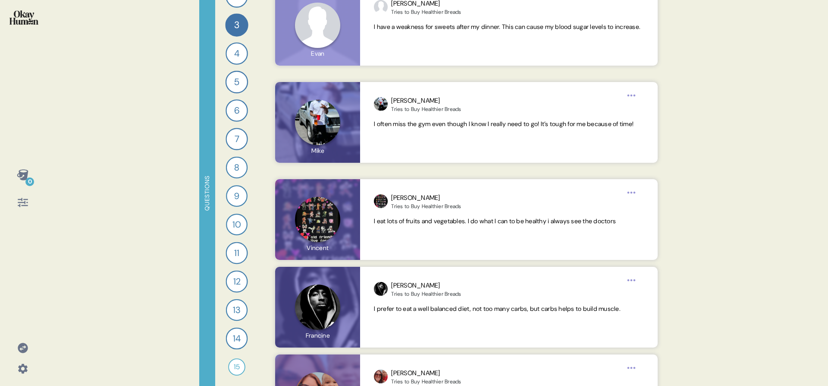
scroll to position [5821, 0]
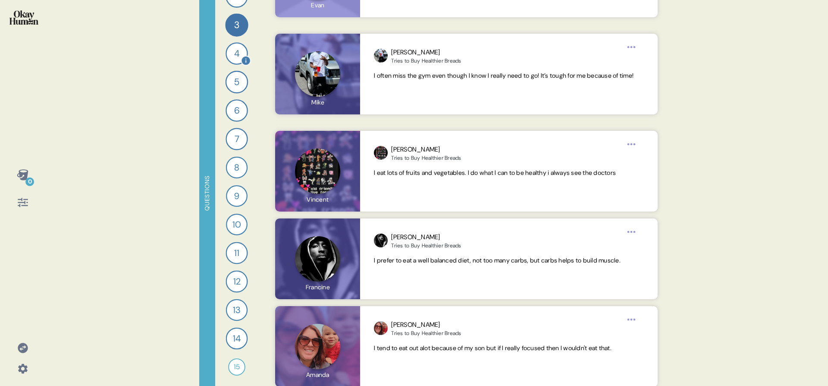
click at [234, 53] on div "4" at bounding box center [237, 53] width 22 height 22
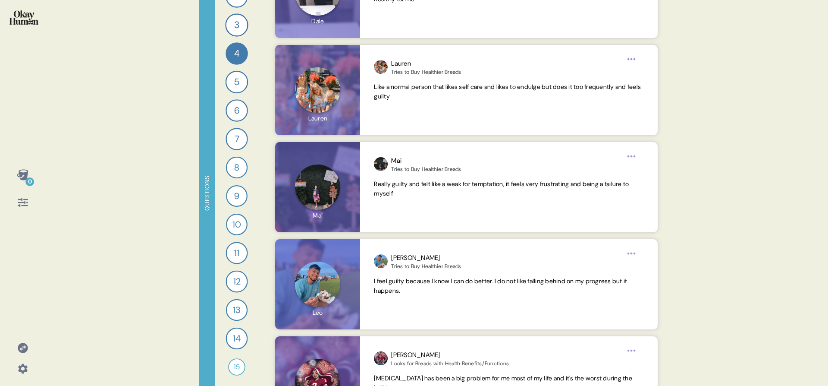
scroll to position [3736, 0]
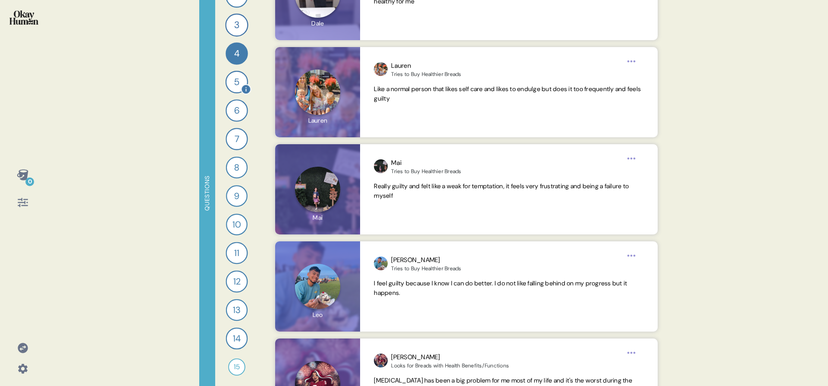
click at [235, 79] on div "5" at bounding box center [237, 82] width 23 height 23
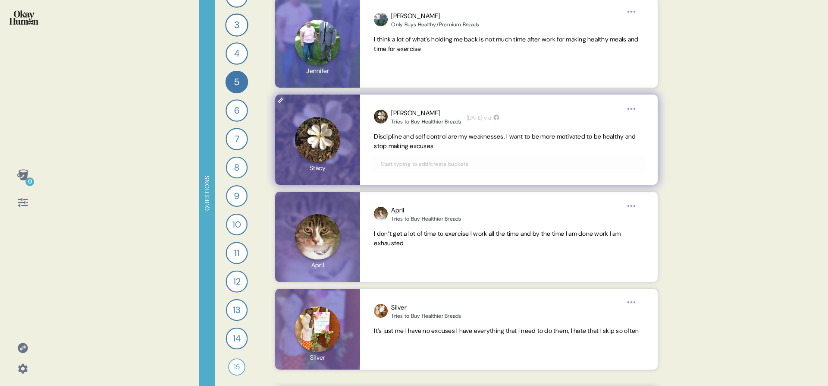
scroll to position [3427, 0]
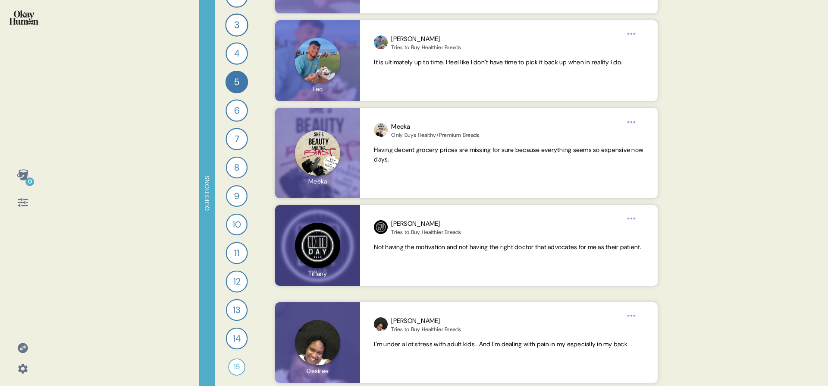
scroll to position [3890, 0]
